Goal: Information Seeking & Learning: Find specific fact

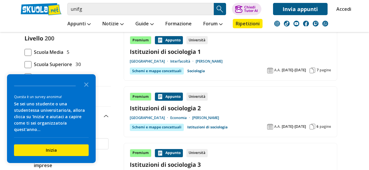
click at [144, 118] on link "[GEOGRAPHIC_DATA]" at bounding box center [150, 118] width 41 height 5
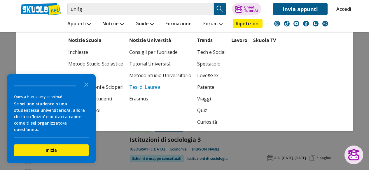
scroll to position [92, 0]
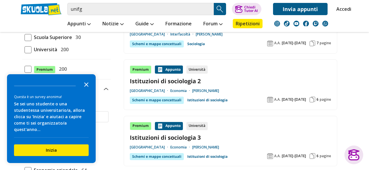
click at [86, 90] on icon "Close the survey" at bounding box center [87, 84] width 12 height 12
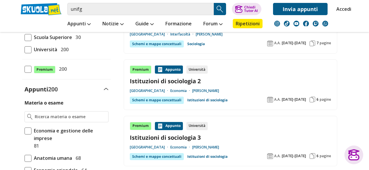
click at [343, 9] on link "Accedi" at bounding box center [342, 9] width 12 height 12
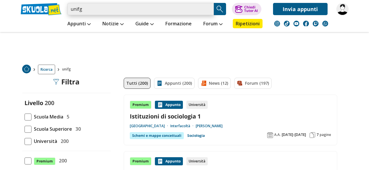
click at [182, 6] on input "unifg" at bounding box center [140, 9] width 146 height 12
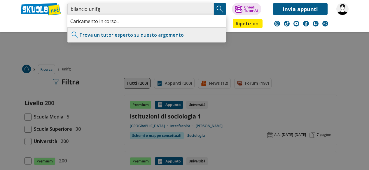
type input "bilancio unifg"
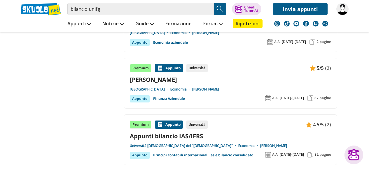
scroll to position [769, 0]
